Goal: Transaction & Acquisition: Purchase product/service

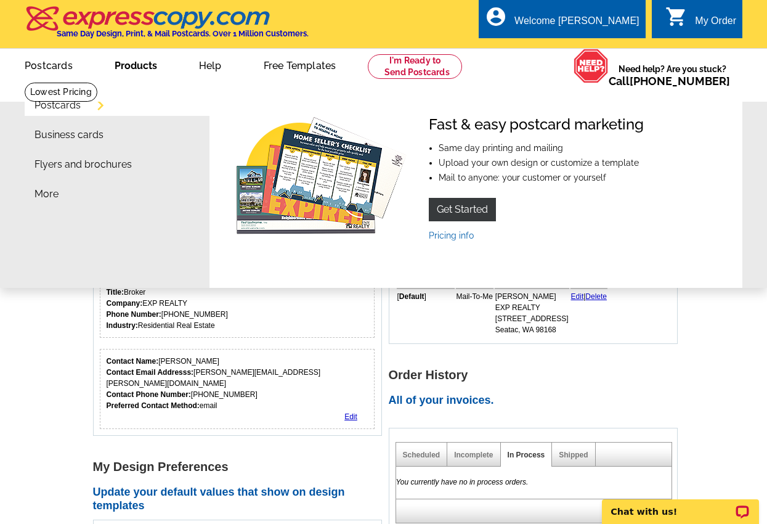
click at [135, 72] on link "Products" at bounding box center [136, 64] width 82 height 29
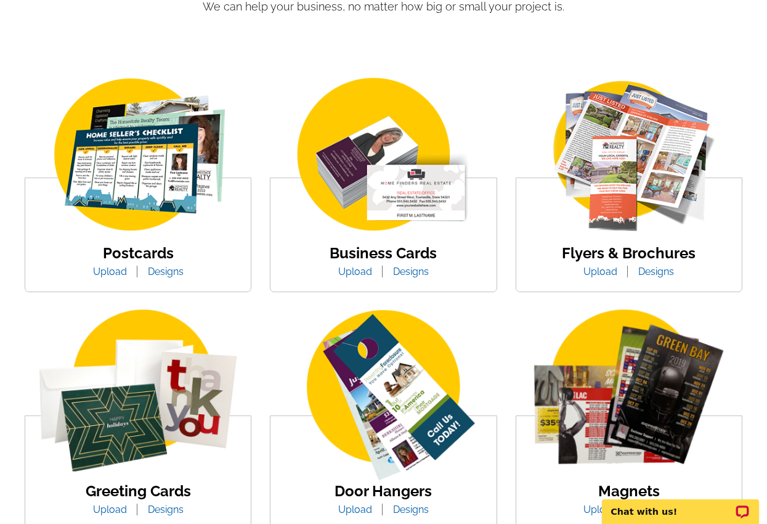
scroll to position [185, 0]
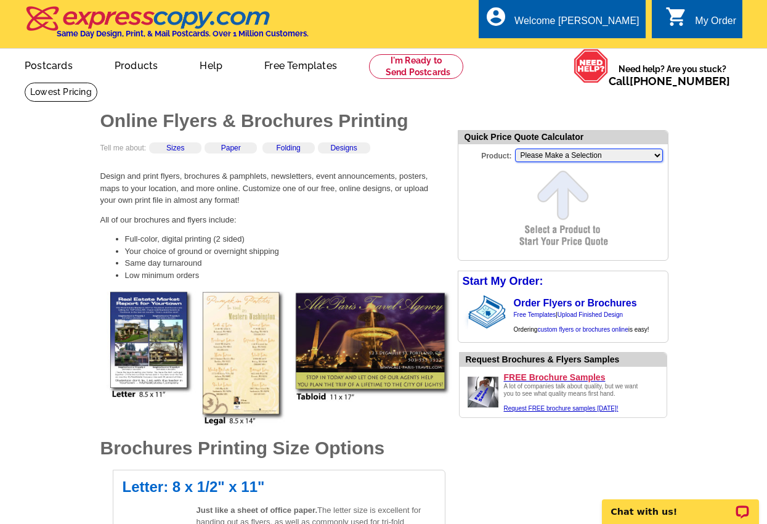
select select "6"
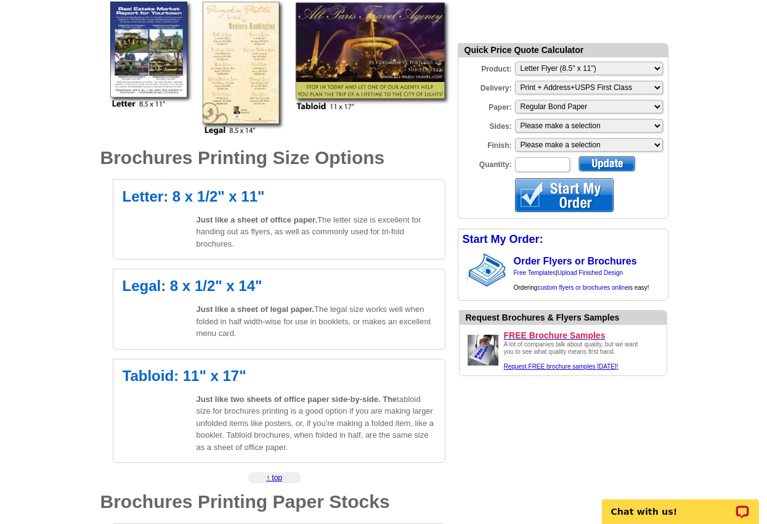
scroll to position [290, 0]
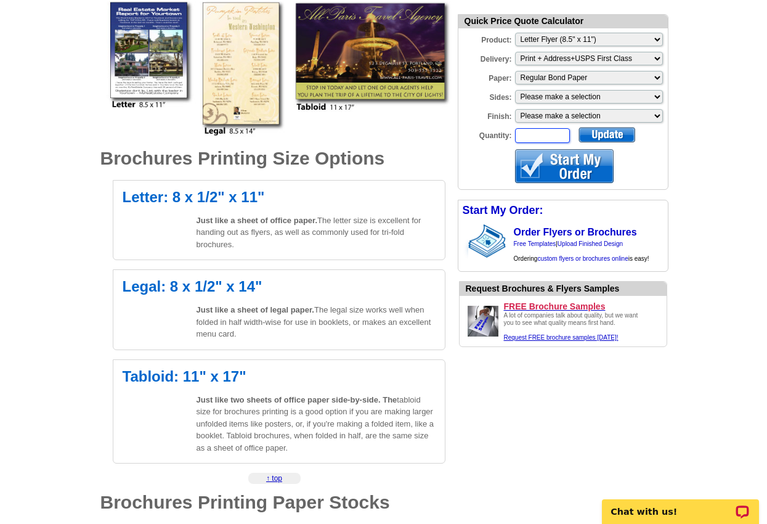
click at [551, 141] on input "Quantity:" at bounding box center [542, 135] width 55 height 15
type input "56"
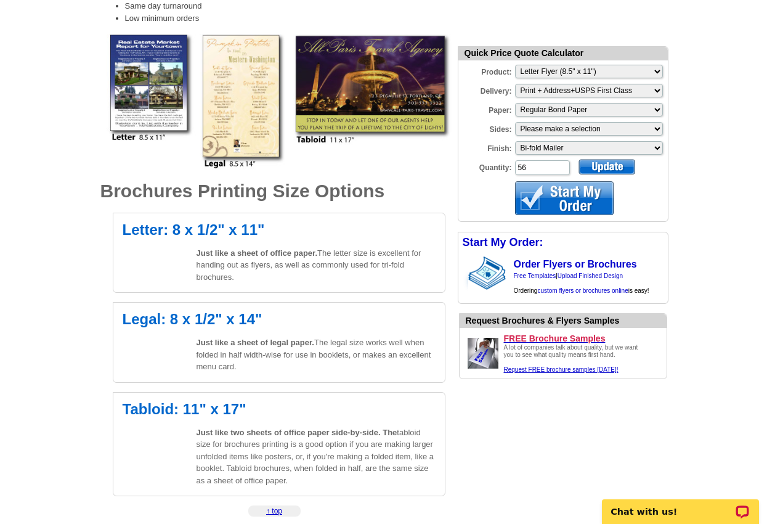
scroll to position [257, 0]
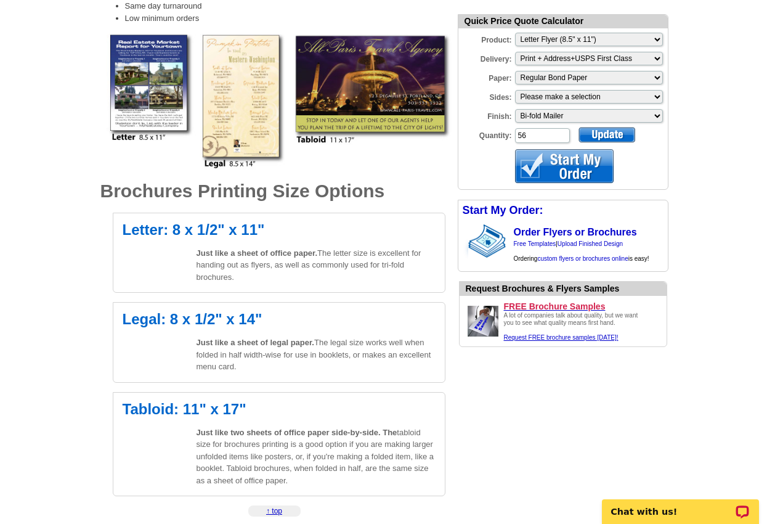
click at [606, 131] on div at bounding box center [606, 134] width 57 height 15
click at [577, 169] on div at bounding box center [564, 166] width 99 height 34
click at [587, 244] on link "Upload Finished Design" at bounding box center [590, 243] width 65 height 7
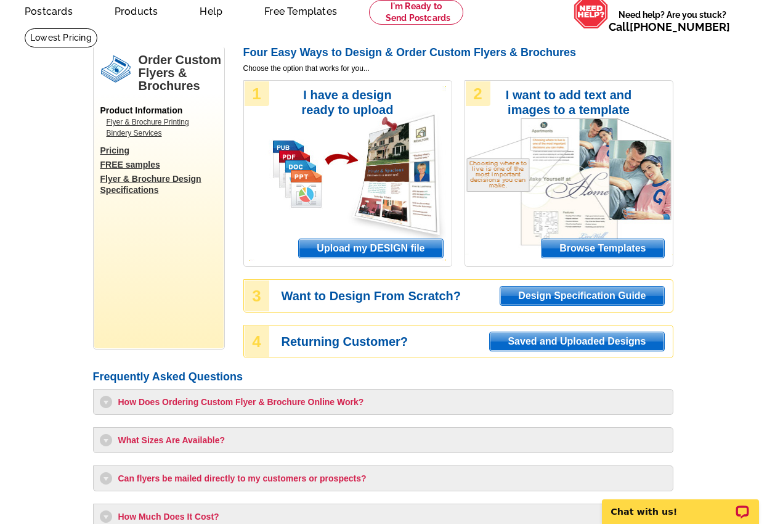
scroll to position [52, 0]
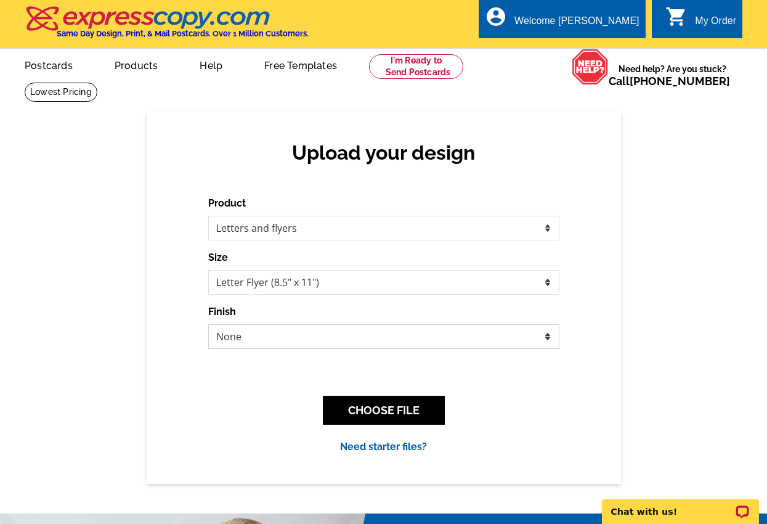
select select "3"
click at [371, 410] on button "CHOOSE FILE" at bounding box center [384, 410] width 122 height 29
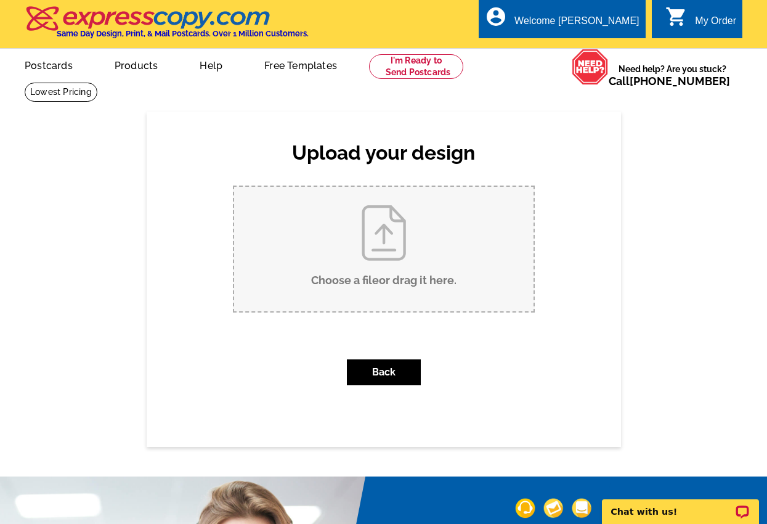
click at [391, 267] on input "Choose a file or drag it here ." at bounding box center [383, 249] width 299 height 124
type input "C:\fakepath\dianaochoa.exprealty.com Diana.ochoa@exprealty.com Direct Line (206…"
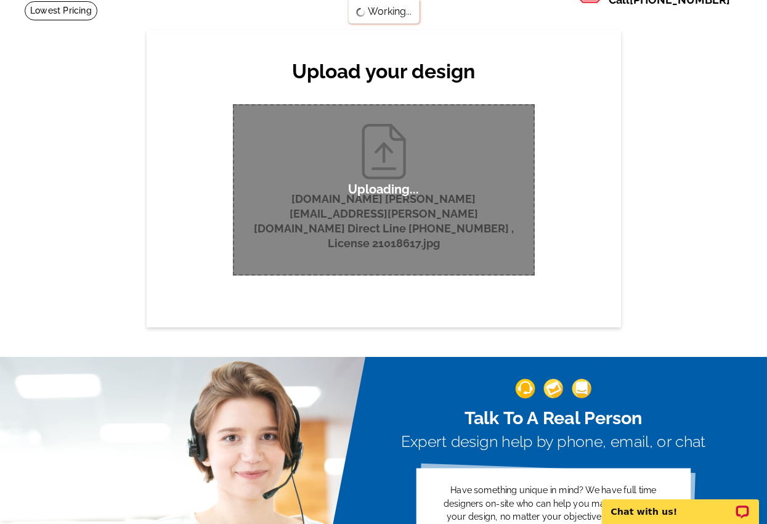
scroll to position [84, 0]
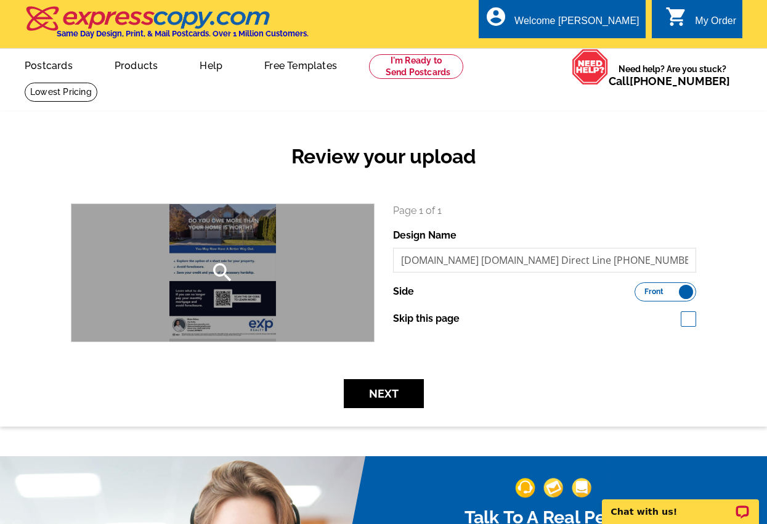
click at [238, 280] on div "search" at bounding box center [222, 272] width 302 height 137
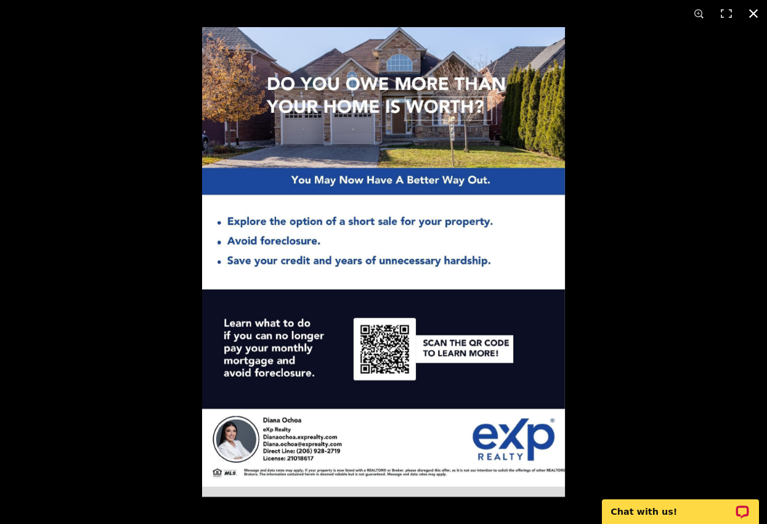
click at [591, 322] on div at bounding box center [585, 289] width 767 height 524
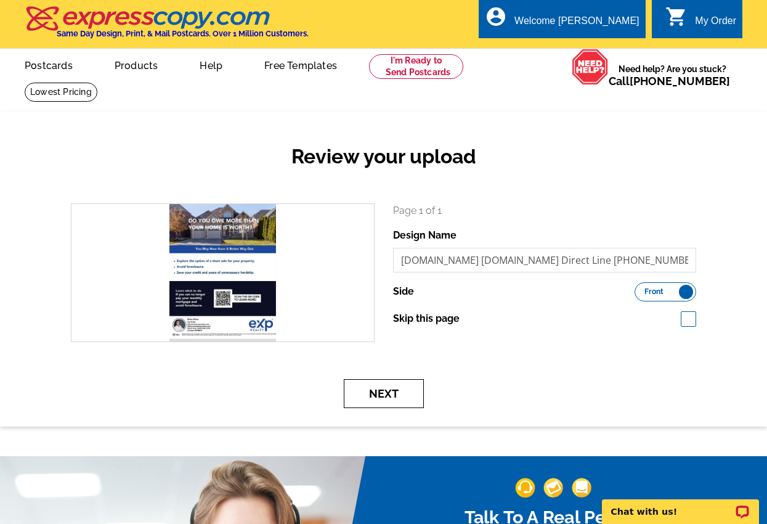
click at [361, 388] on button "Next" at bounding box center [384, 393] width 80 height 29
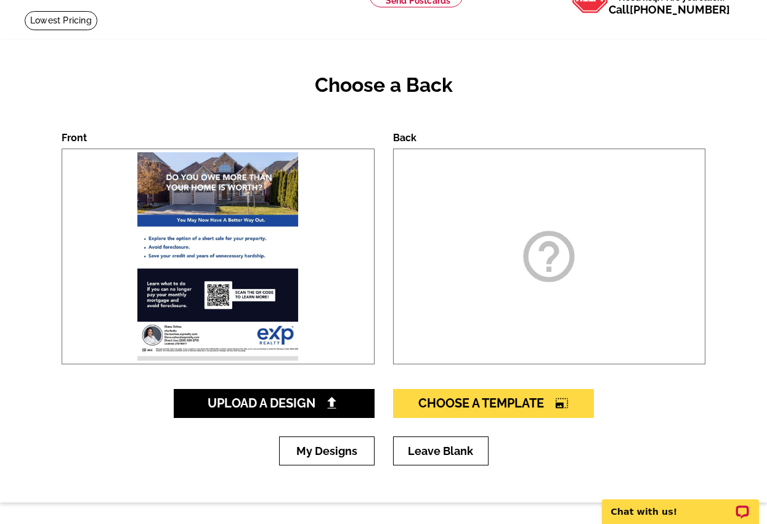
scroll to position [76, 0]
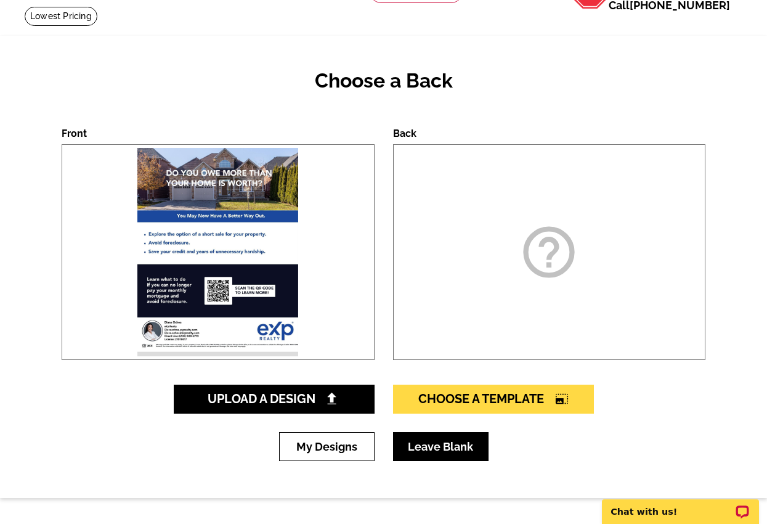
click at [440, 447] on link "Leave Blank" at bounding box center [440, 446] width 95 height 29
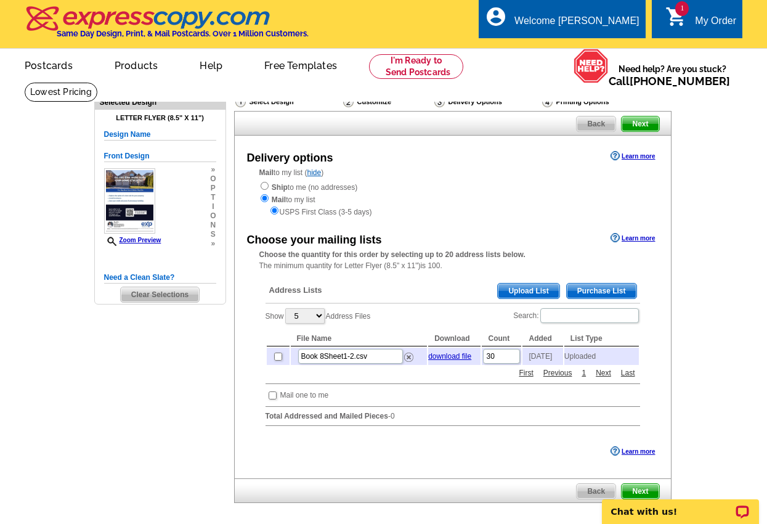
click at [530, 289] on span "Upload List" at bounding box center [528, 290] width 61 height 15
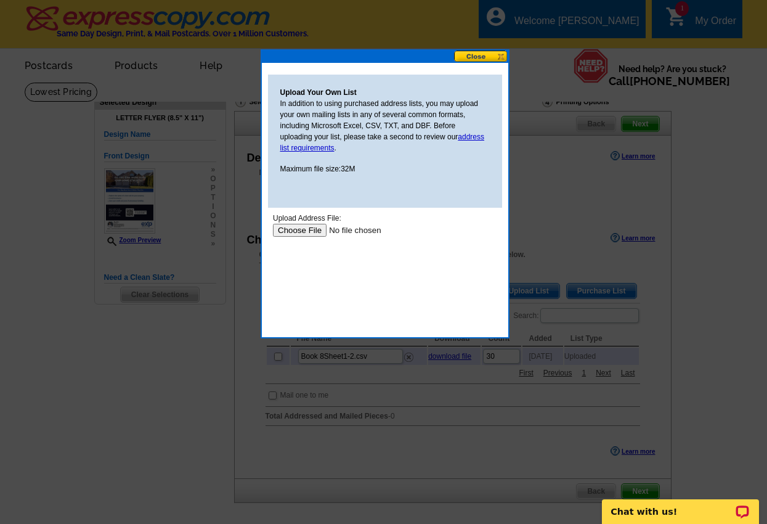
click at [308, 230] on input "file" at bounding box center [350, 230] width 156 height 13
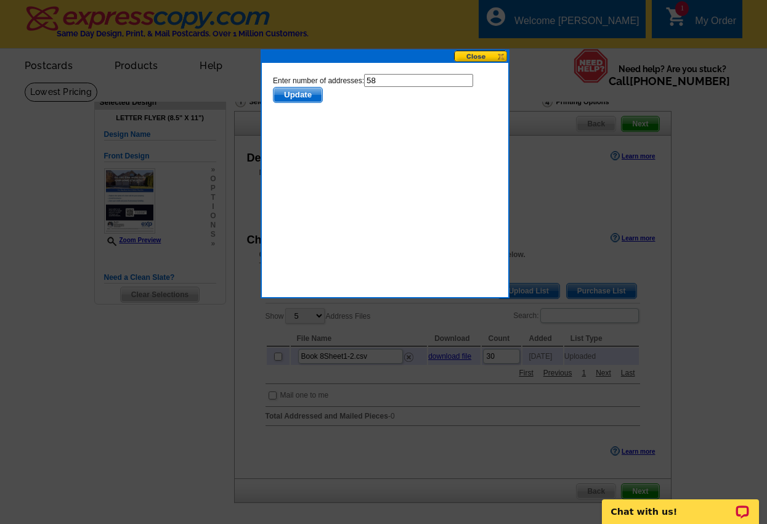
click at [304, 98] on span "Update" at bounding box center [297, 94] width 49 height 15
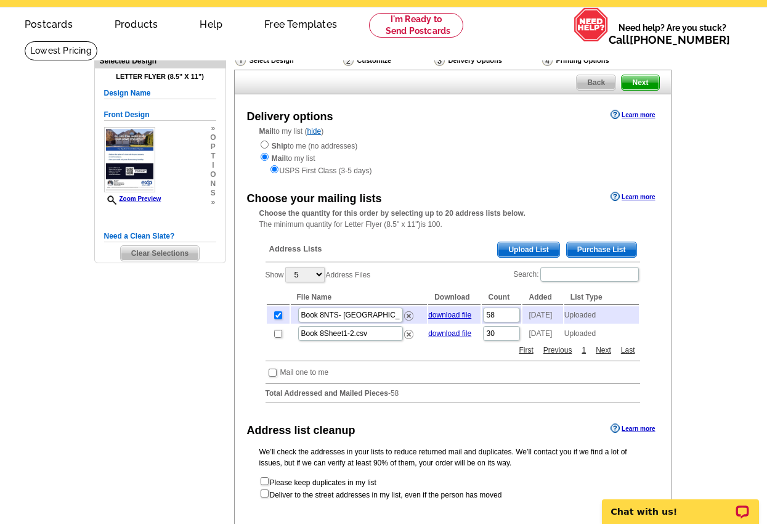
scroll to position [44, 0]
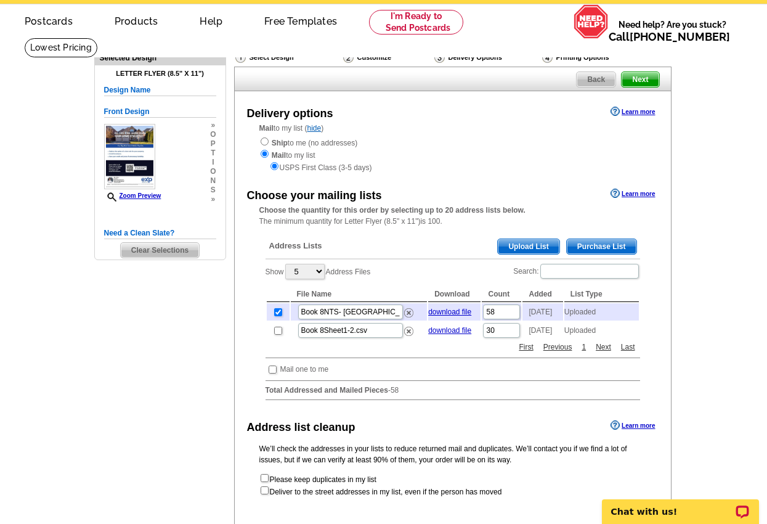
click at [272, 372] on input "checkbox" at bounding box center [273, 369] width 8 height 8
checkbox input "true"
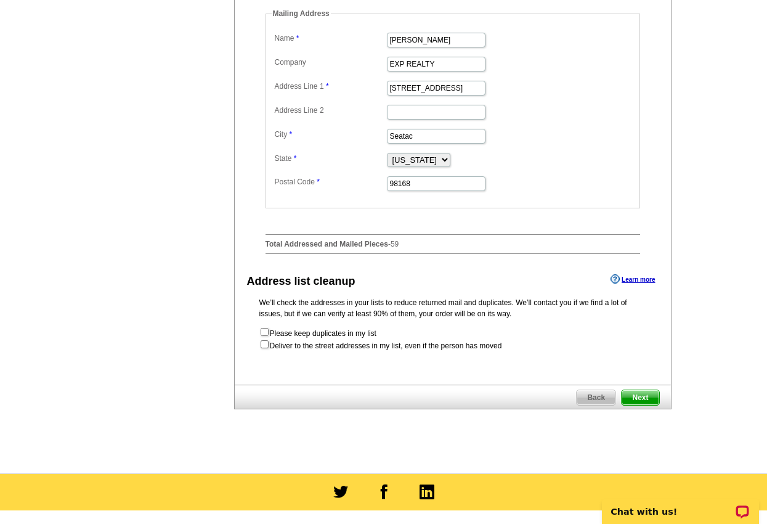
scroll to position [424, 0]
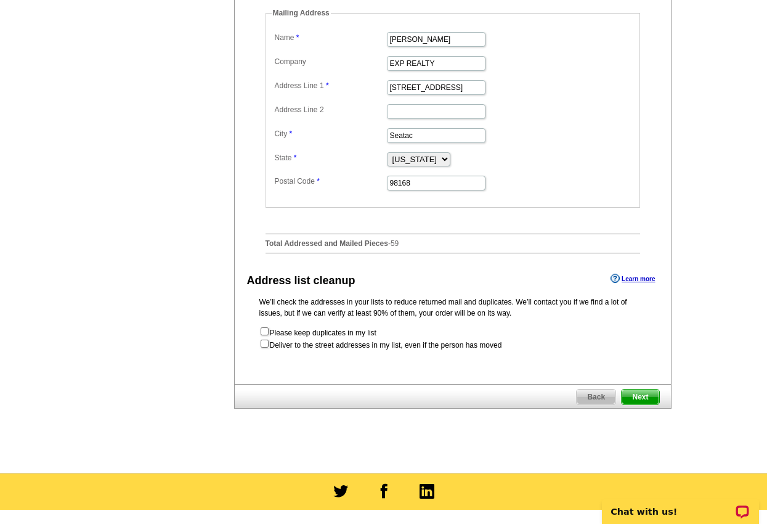
click at [636, 397] on span "Next" at bounding box center [640, 396] width 37 height 15
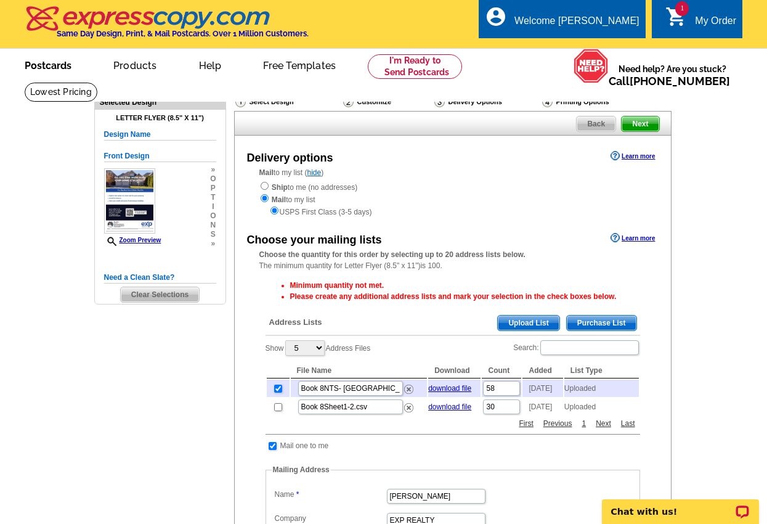
click at [49, 65] on link "Postcards" at bounding box center [48, 64] width 86 height 29
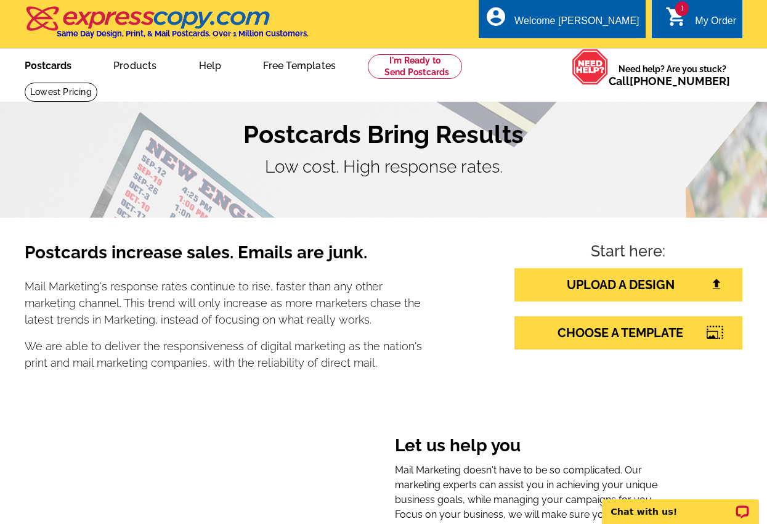
click at [51, 67] on link "Postcards" at bounding box center [48, 64] width 86 height 29
click at [52, 62] on link "Postcards" at bounding box center [48, 64] width 86 height 29
click at [621, 277] on link "UPLOAD A DESIGN" at bounding box center [628, 284] width 228 height 33
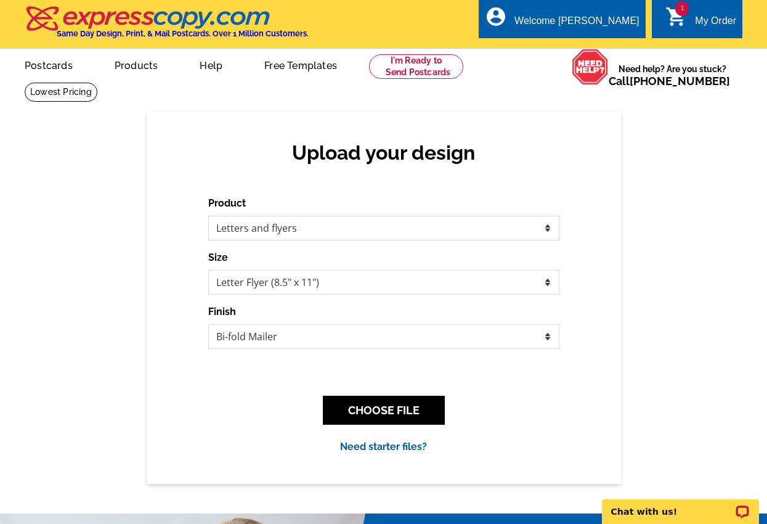
select select "1"
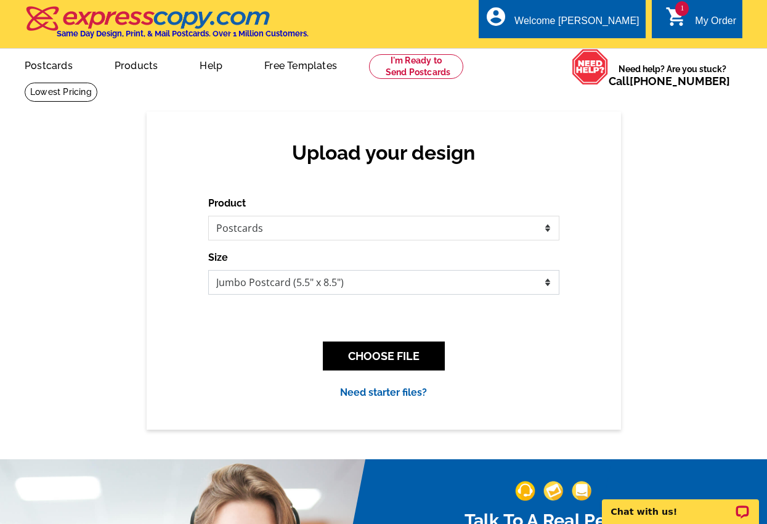
select select "1"
click at [372, 362] on button "CHOOSE FILE" at bounding box center [384, 355] width 122 height 29
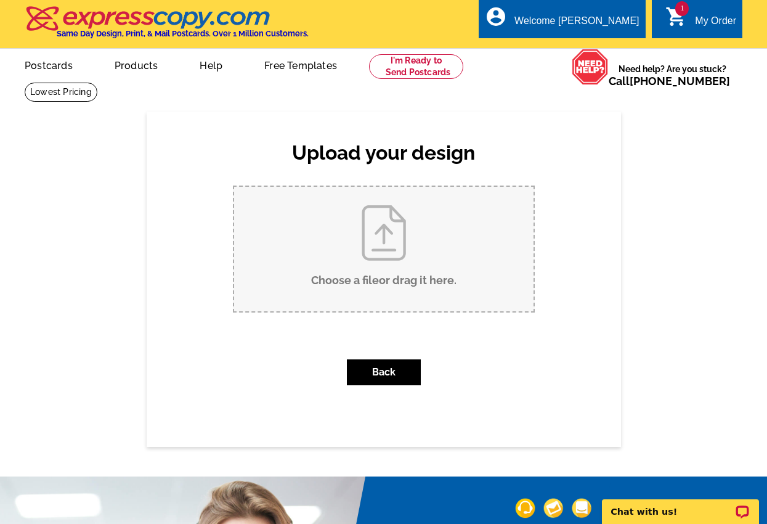
click at [381, 211] on input "Choose a file or drag it here ." at bounding box center [383, 249] width 299 height 124
click at [360, 248] on input "Choose a file or drag it here ." at bounding box center [383, 249] width 299 height 124
click at [592, 23] on div "Welcome [PERSON_NAME]" at bounding box center [576, 23] width 124 height 17
click at [607, 45] on link "My Account" at bounding box center [608, 47] width 53 height 11
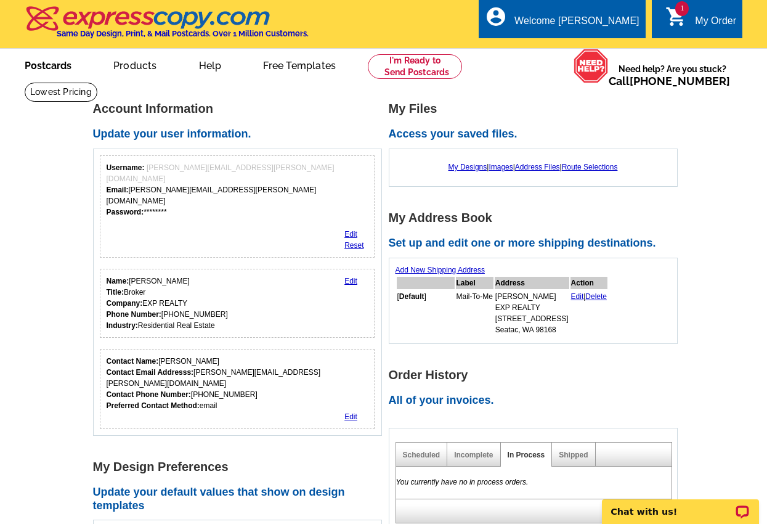
click at [64, 73] on link "Postcards" at bounding box center [48, 64] width 86 height 29
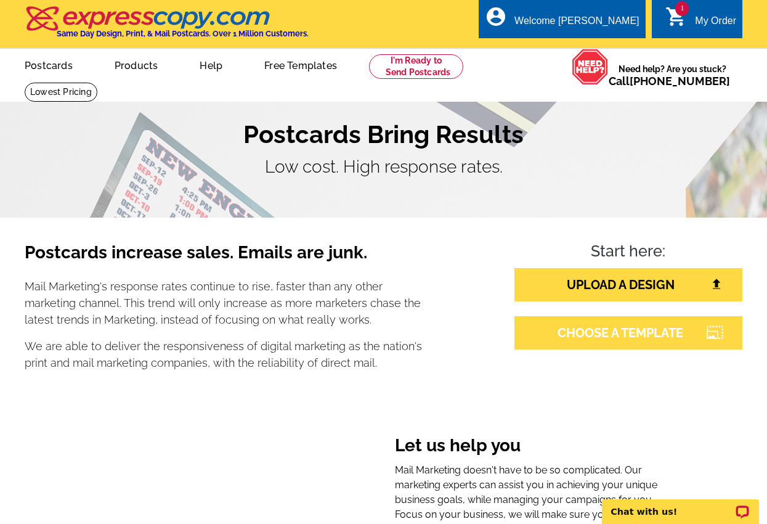
click at [557, 333] on link "CHOOSE A TEMPLATE" at bounding box center [628, 332] width 228 height 33
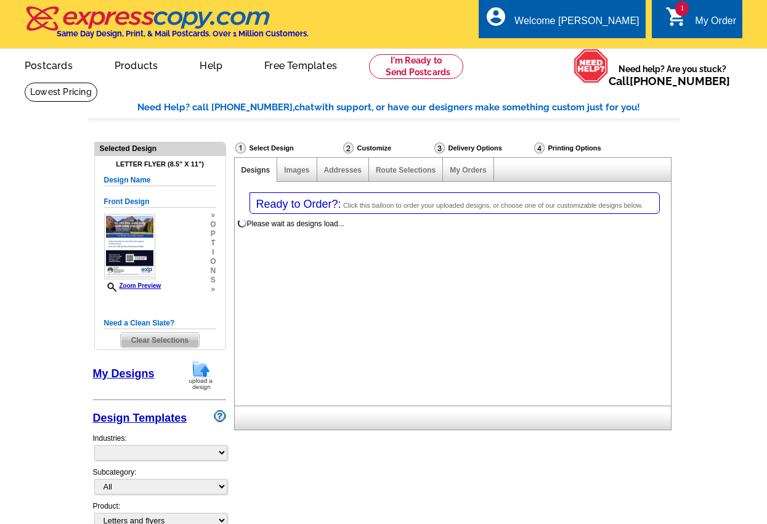
select select "2"
select select "6"
select select "back"
select select "785"
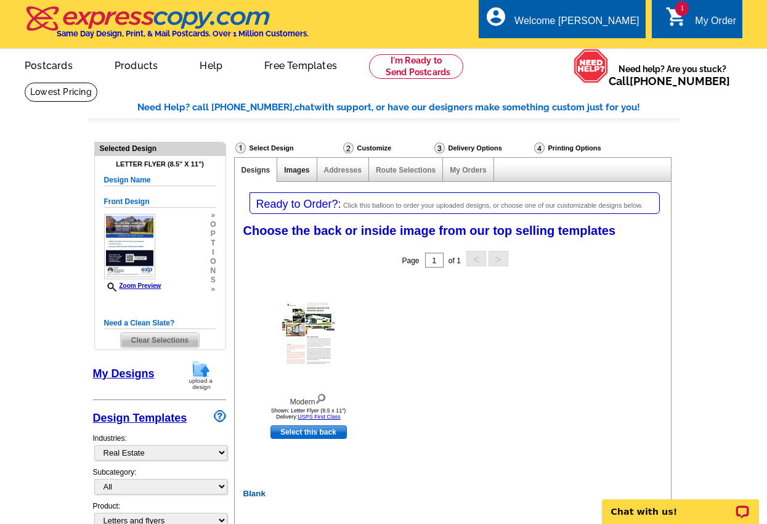
click at [309, 170] on link "Images" at bounding box center [296, 170] width 25 height 9
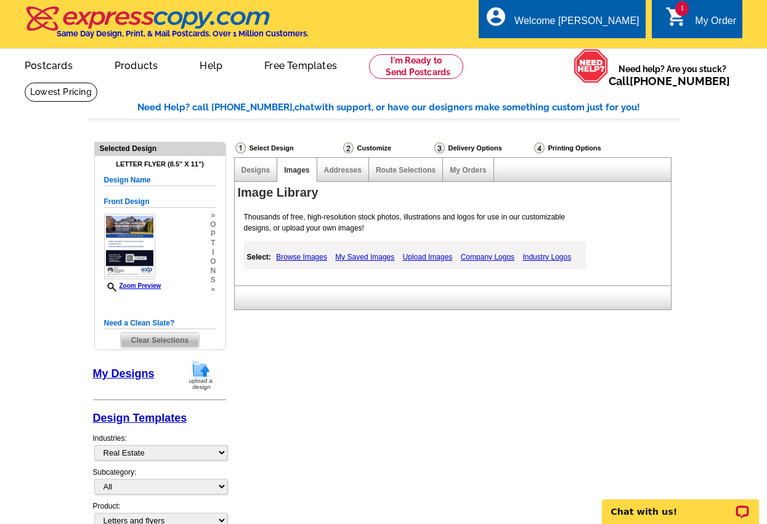
click at [304, 250] on link "Browse Images" at bounding box center [301, 257] width 57 height 15
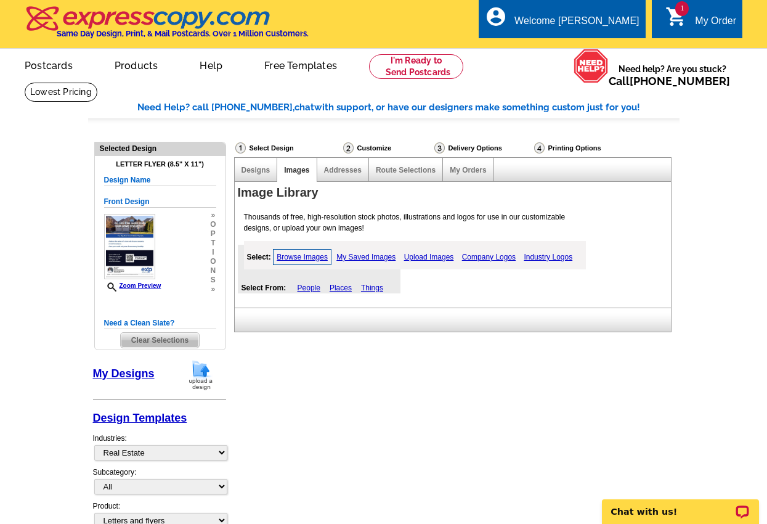
click at [378, 256] on link "My Saved Images" at bounding box center [365, 257] width 65 height 15
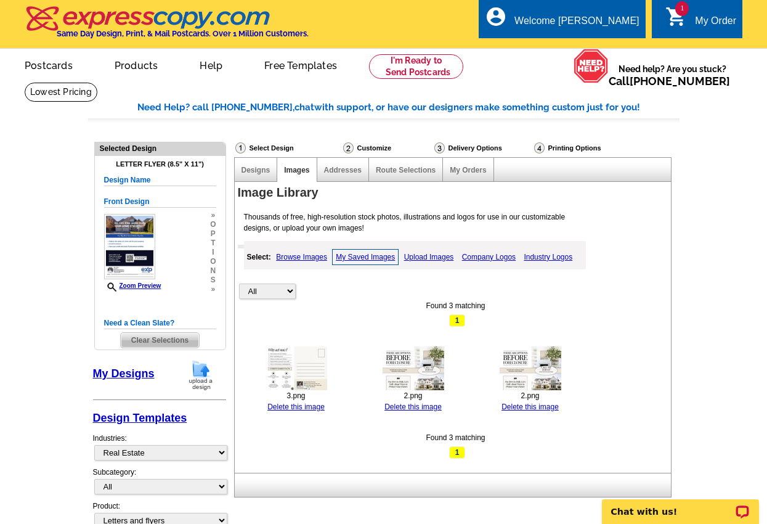
click at [302, 354] on img at bounding box center [297, 368] width 62 height 44
click at [312, 377] on img at bounding box center [297, 368] width 62 height 44
click at [296, 351] on img at bounding box center [297, 368] width 62 height 44
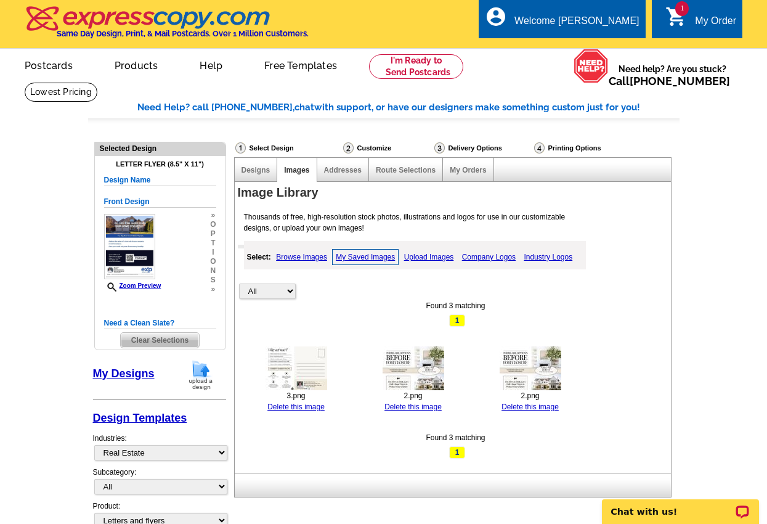
click at [427, 378] on img at bounding box center [414, 368] width 62 height 44
click at [126, 375] on link "My Designs" at bounding box center [124, 373] width 62 height 12
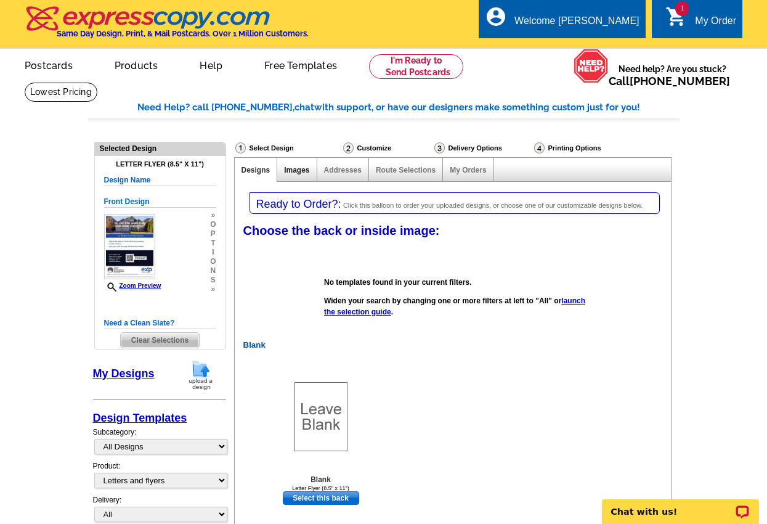
click at [296, 171] on link "Images" at bounding box center [296, 170] width 25 height 9
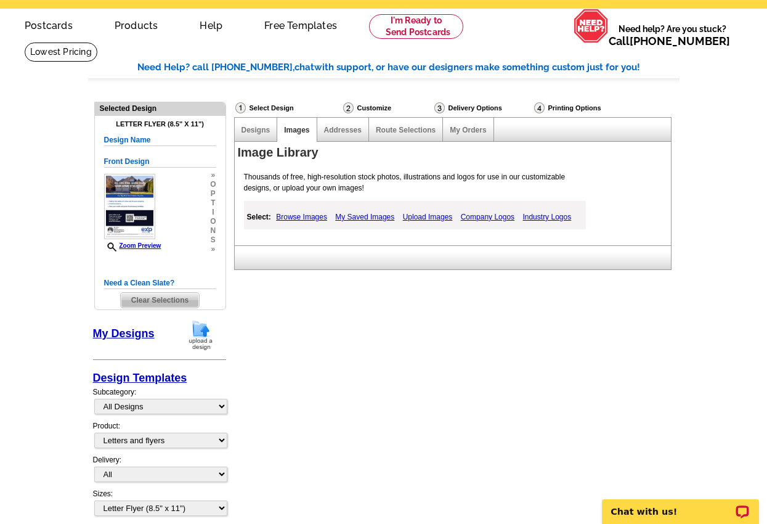
scroll to position [38, 0]
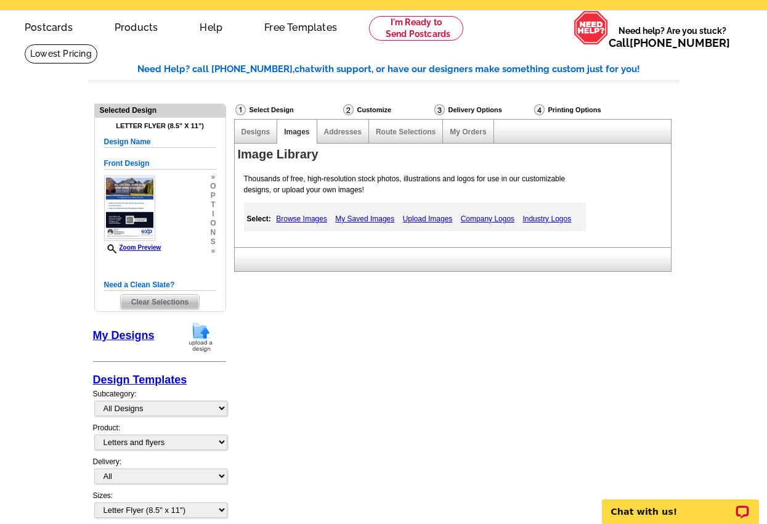
click at [368, 214] on link "My Saved Images" at bounding box center [364, 218] width 65 height 15
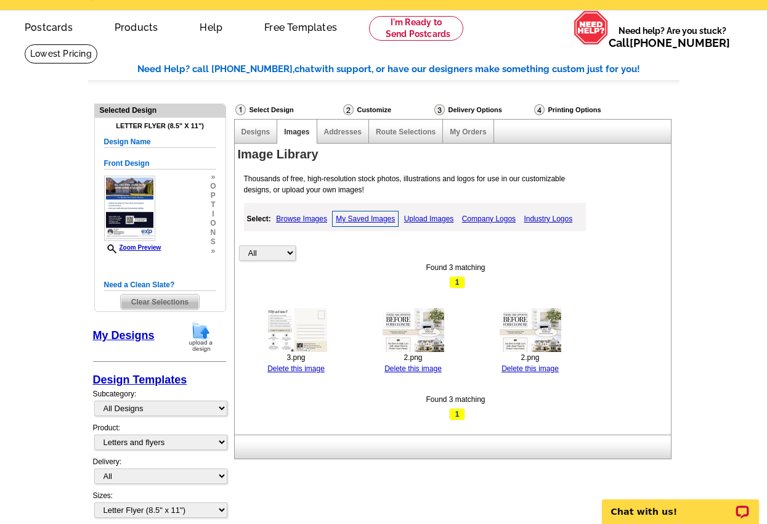
click at [317, 323] on img at bounding box center [297, 330] width 62 height 44
click at [454, 277] on span "1" at bounding box center [457, 282] width 16 height 12
click at [455, 413] on span "1" at bounding box center [457, 414] width 16 height 12
click at [462, 128] on link "My Orders" at bounding box center [468, 132] width 36 height 9
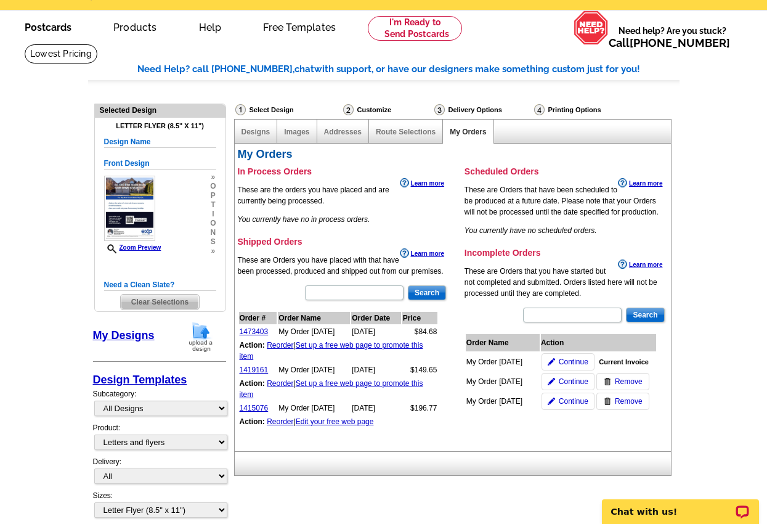
click at [49, 26] on link "Postcards" at bounding box center [48, 26] width 86 height 29
